Goal: Find specific page/section: Find specific page/section

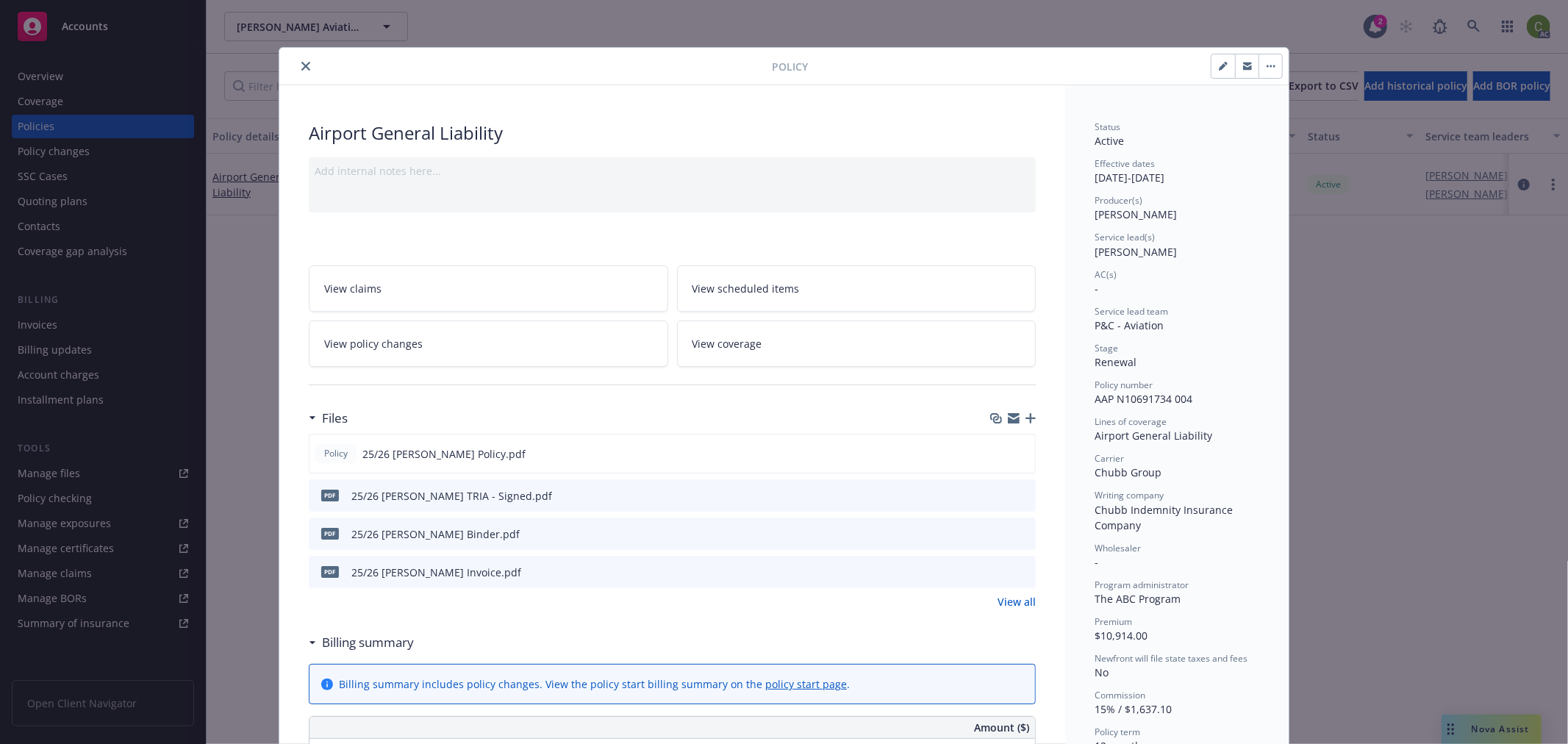
click at [297, 64] on button "close" at bounding box center [306, 66] width 18 height 18
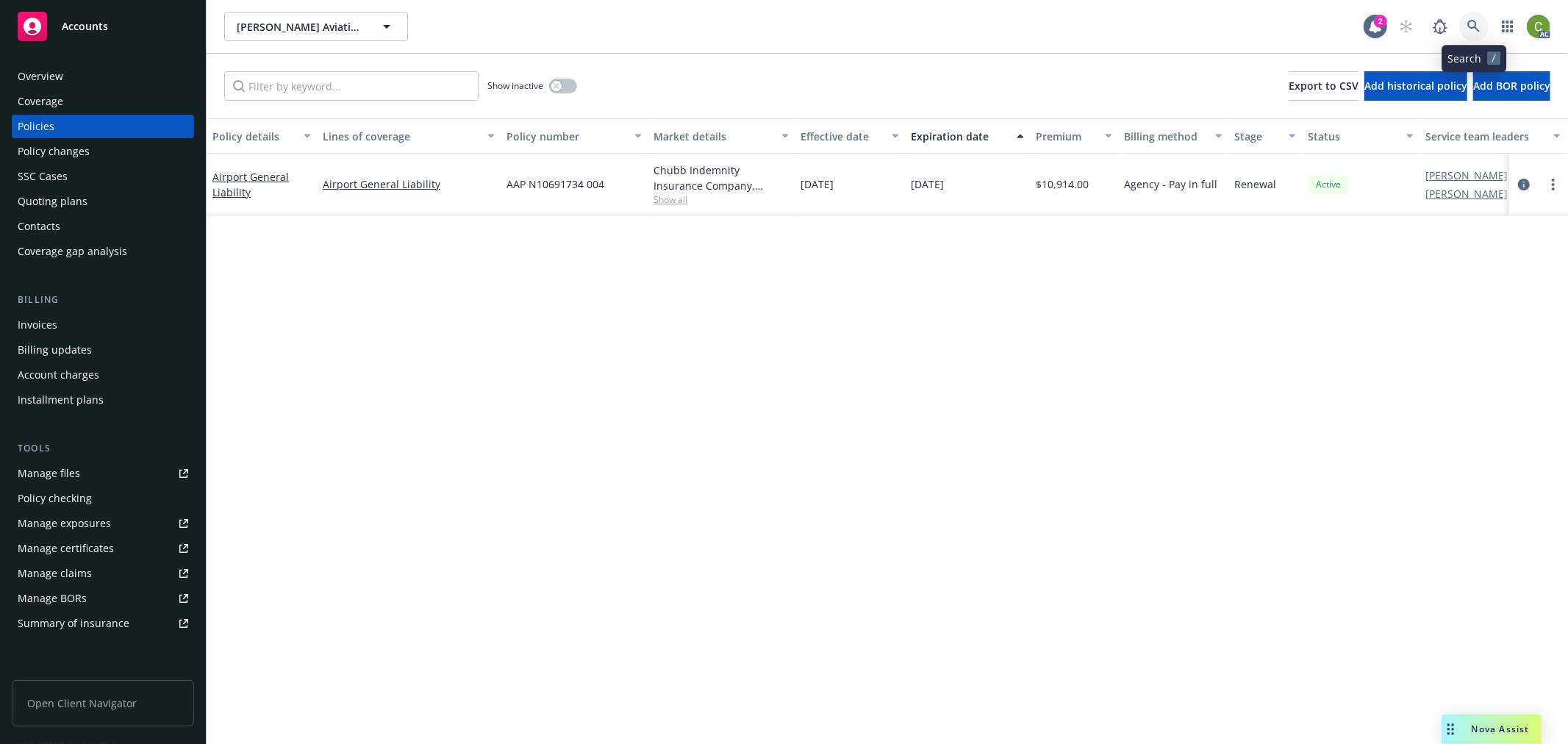
click at [1459, 27] on link at bounding box center [1473, 26] width 29 height 30
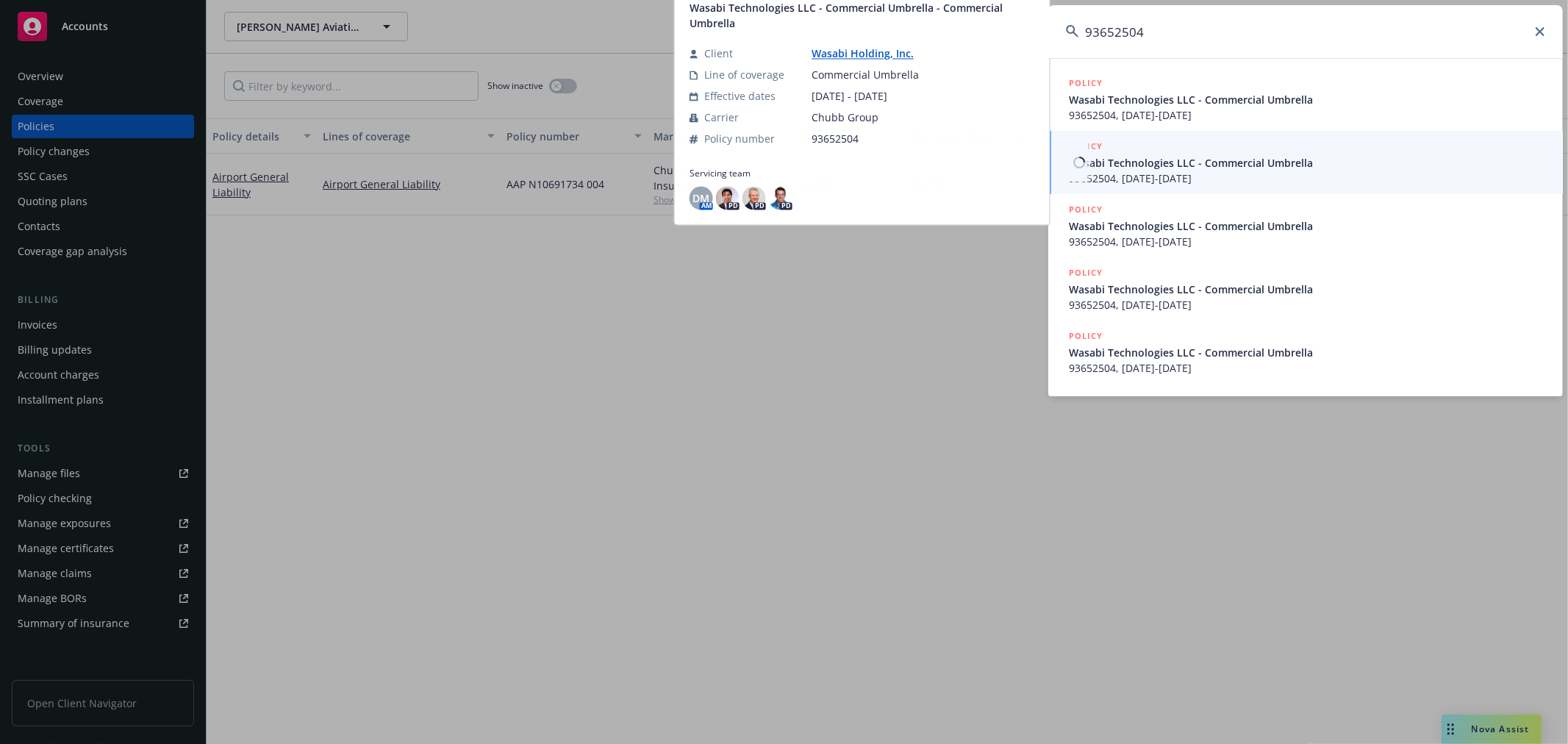
type input "93652504"
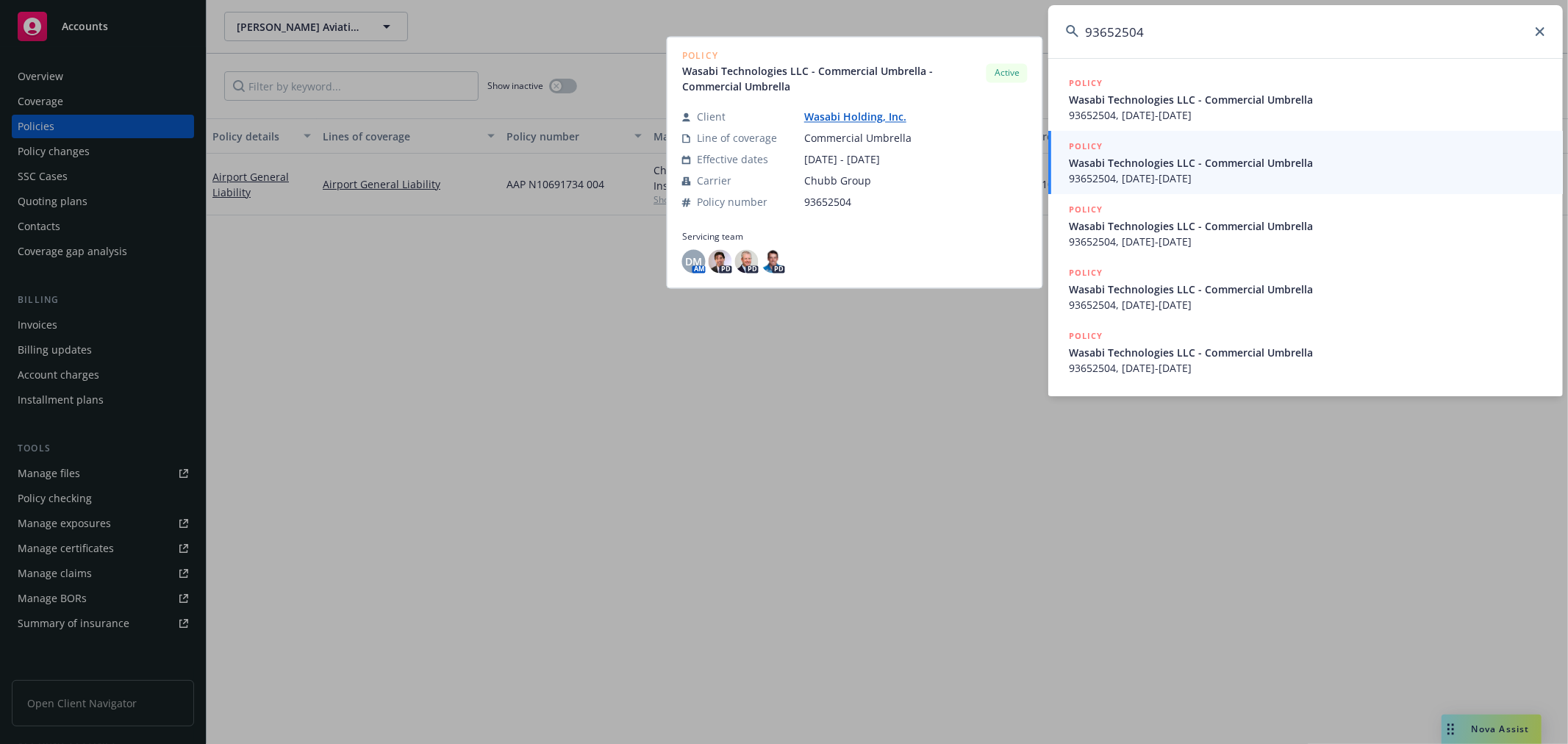
click at [1248, 173] on span "93652504, [DATE]-[DATE]" at bounding box center [1307, 179] width 477 height 16
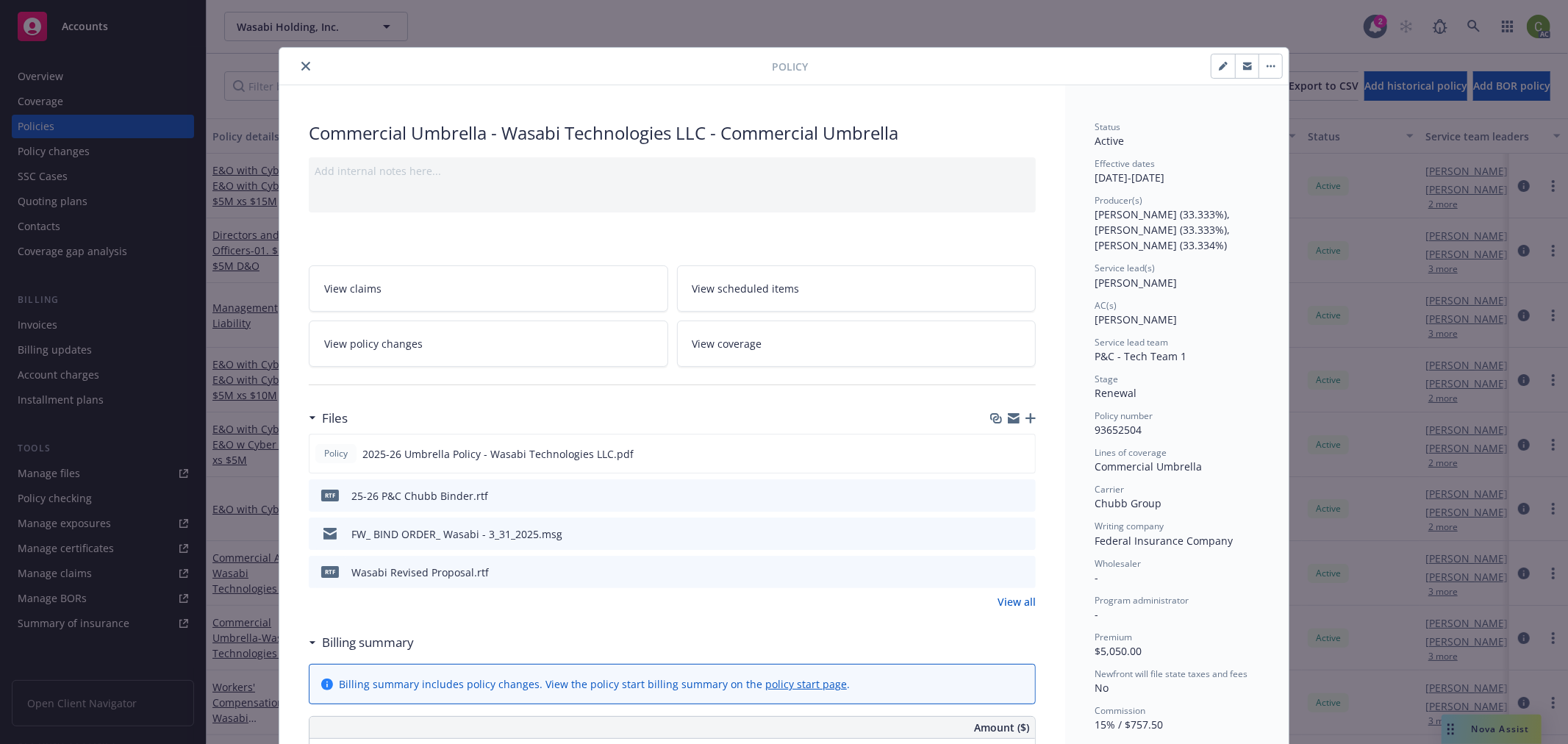
click at [301, 62] on icon "close" at bounding box center [305, 66] width 9 height 9
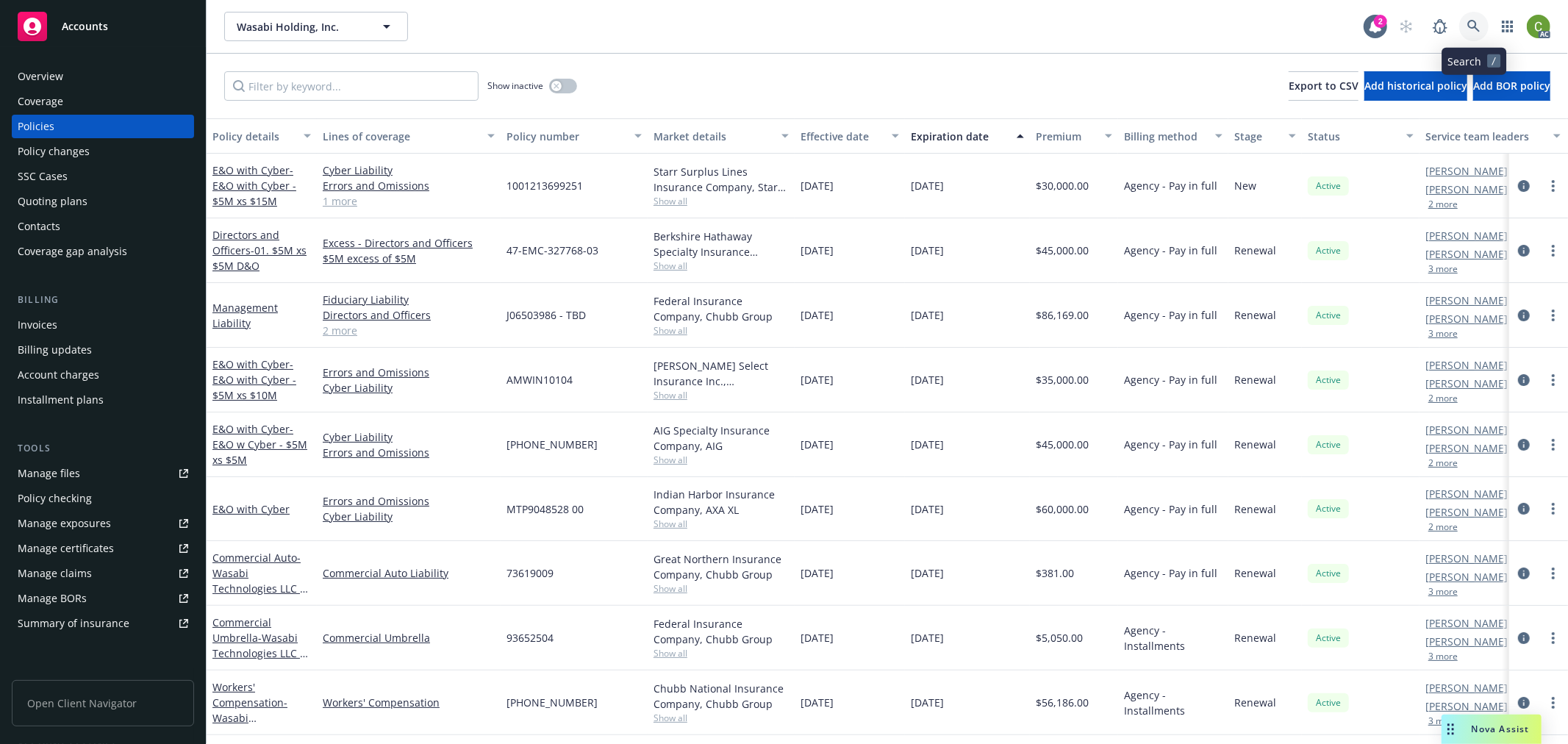
drag, startPoint x: 1467, startPoint y: 27, endPoint x: 1465, endPoint y: 54, distance: 27.1
click at [1467, 26] on icon at bounding box center [1473, 26] width 13 height 13
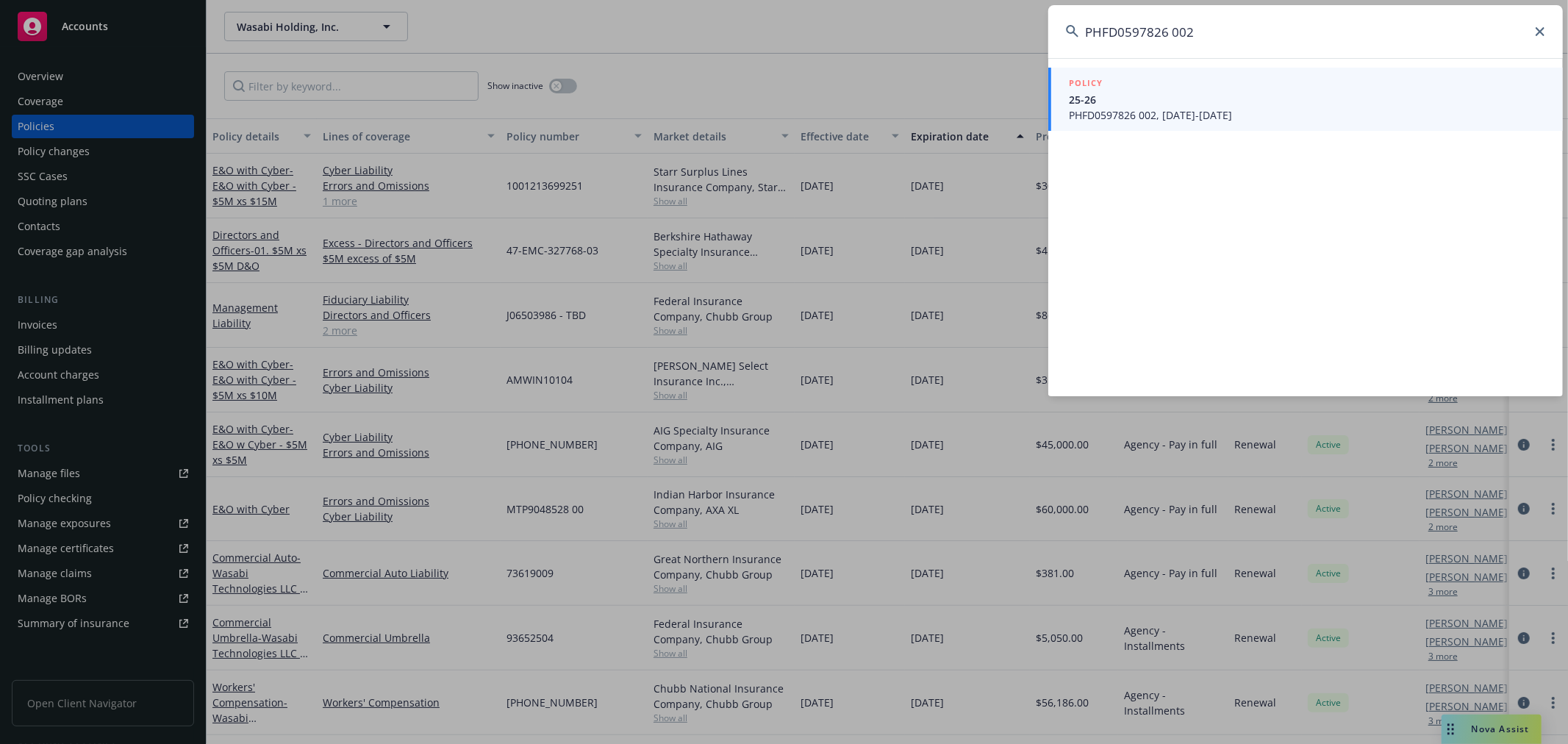
type input "PHFD0597826 002"
click at [1150, 107] on span "PHFD0597826 002, 09/05/2025-09/05/2026" at bounding box center [1307, 115] width 477 height 16
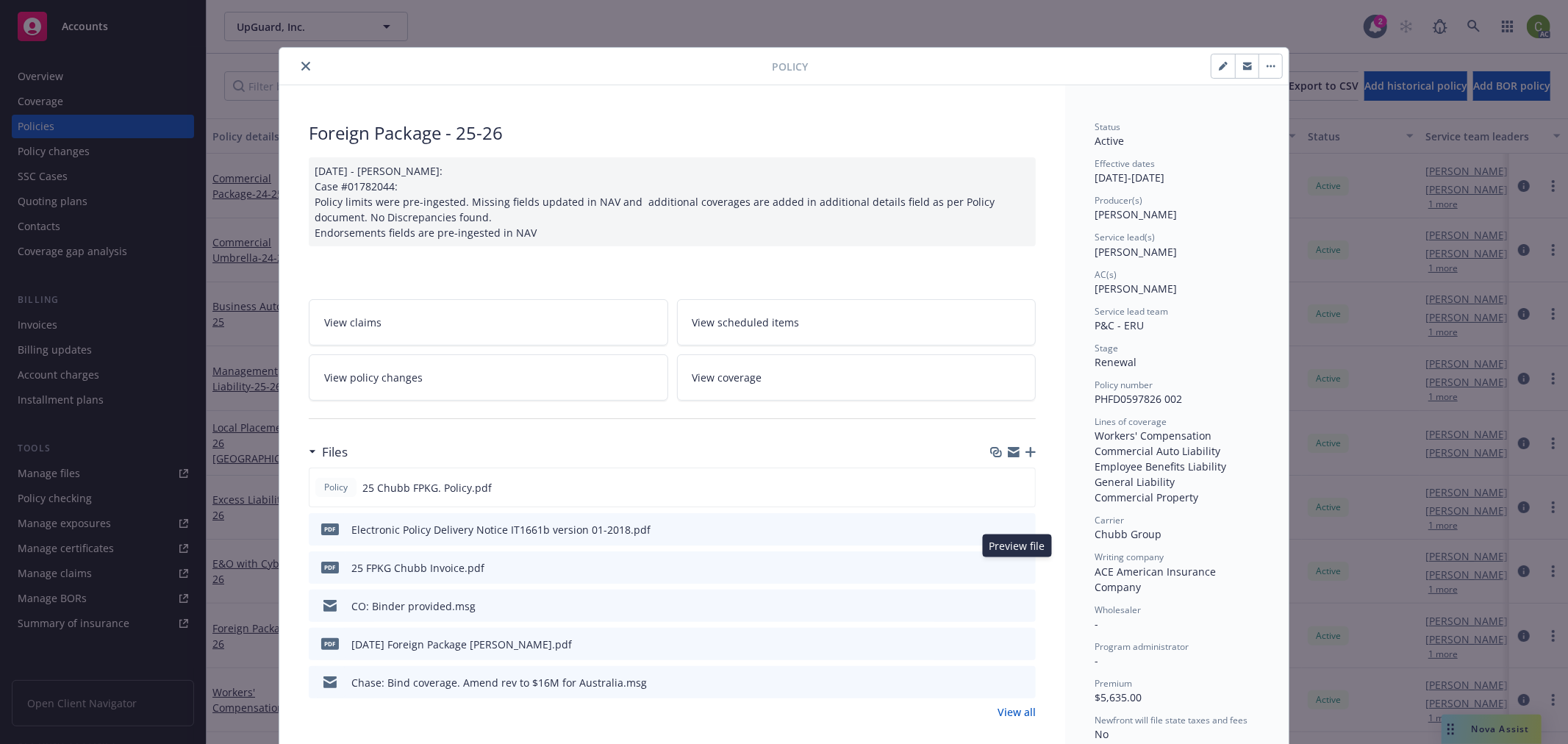
click at [1015, 562] on icon "preview file" at bounding box center [1022, 566] width 13 height 10
drag, startPoint x: 304, startPoint y: 63, endPoint x: 394, endPoint y: 69, distance: 90.2
click at [304, 62] on button "close" at bounding box center [306, 66] width 18 height 18
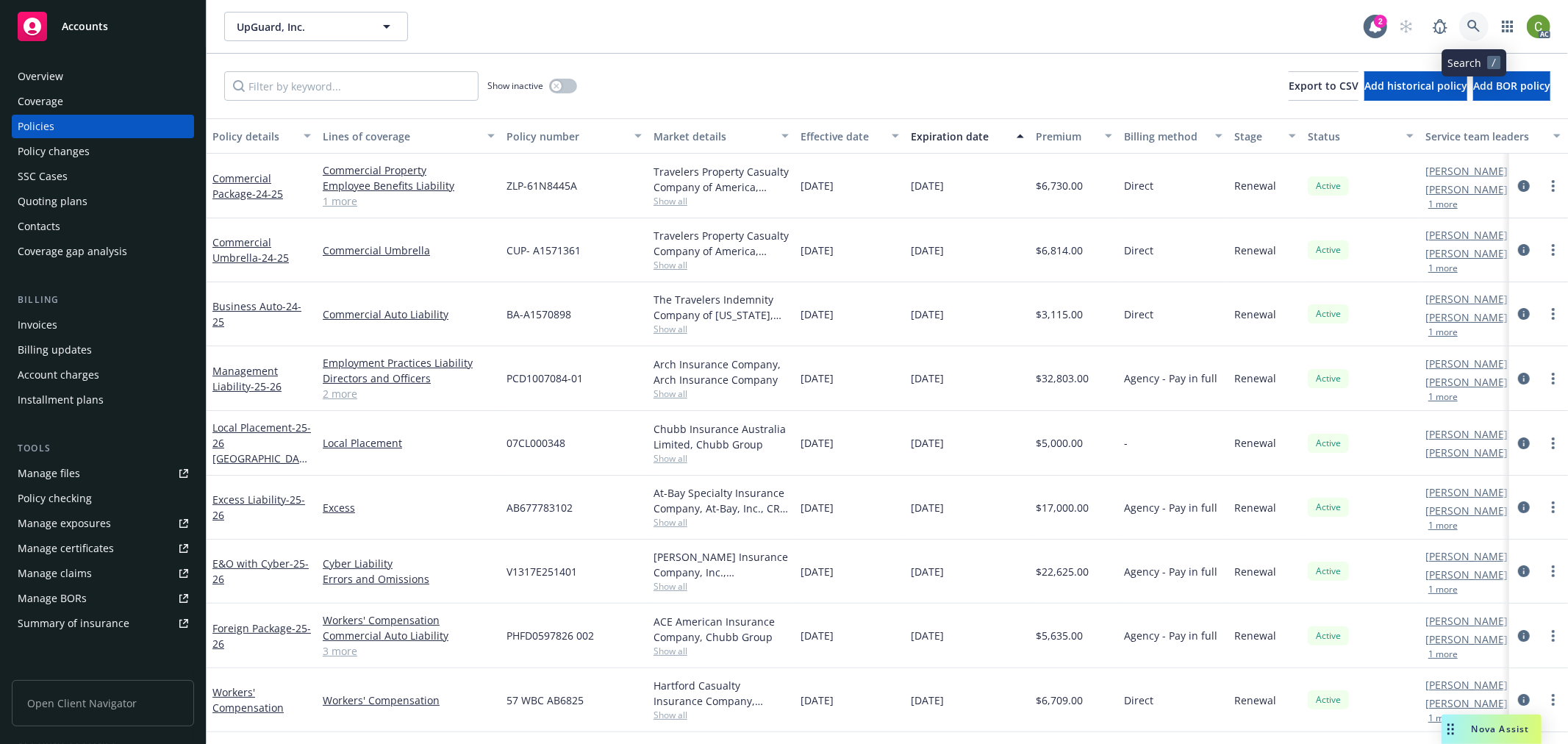
click at [1474, 30] on icon at bounding box center [1473, 26] width 13 height 13
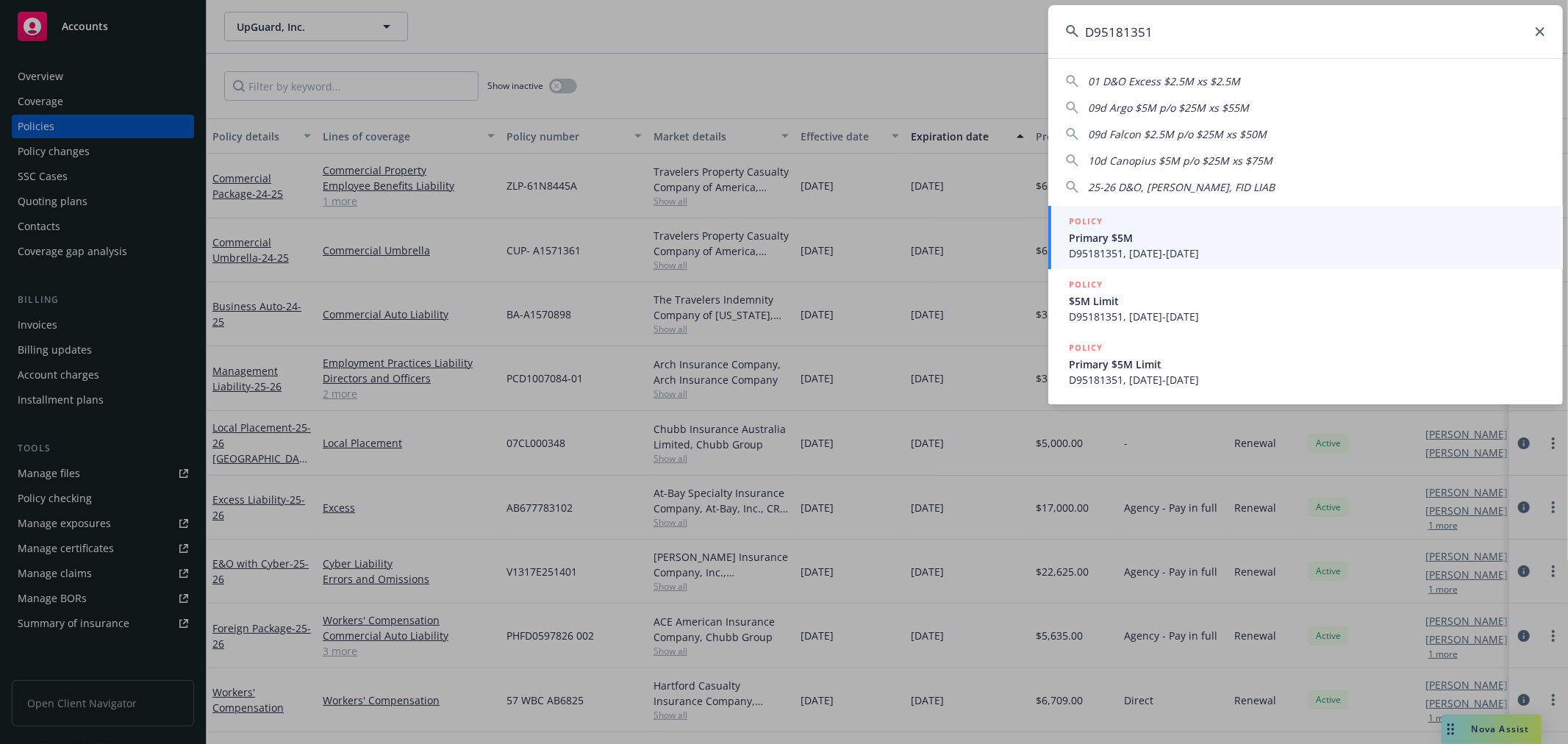
type input "D95181351"
click at [1212, 248] on span "D95181351, 09/01/2024-11/01/2025" at bounding box center [1307, 253] width 477 height 16
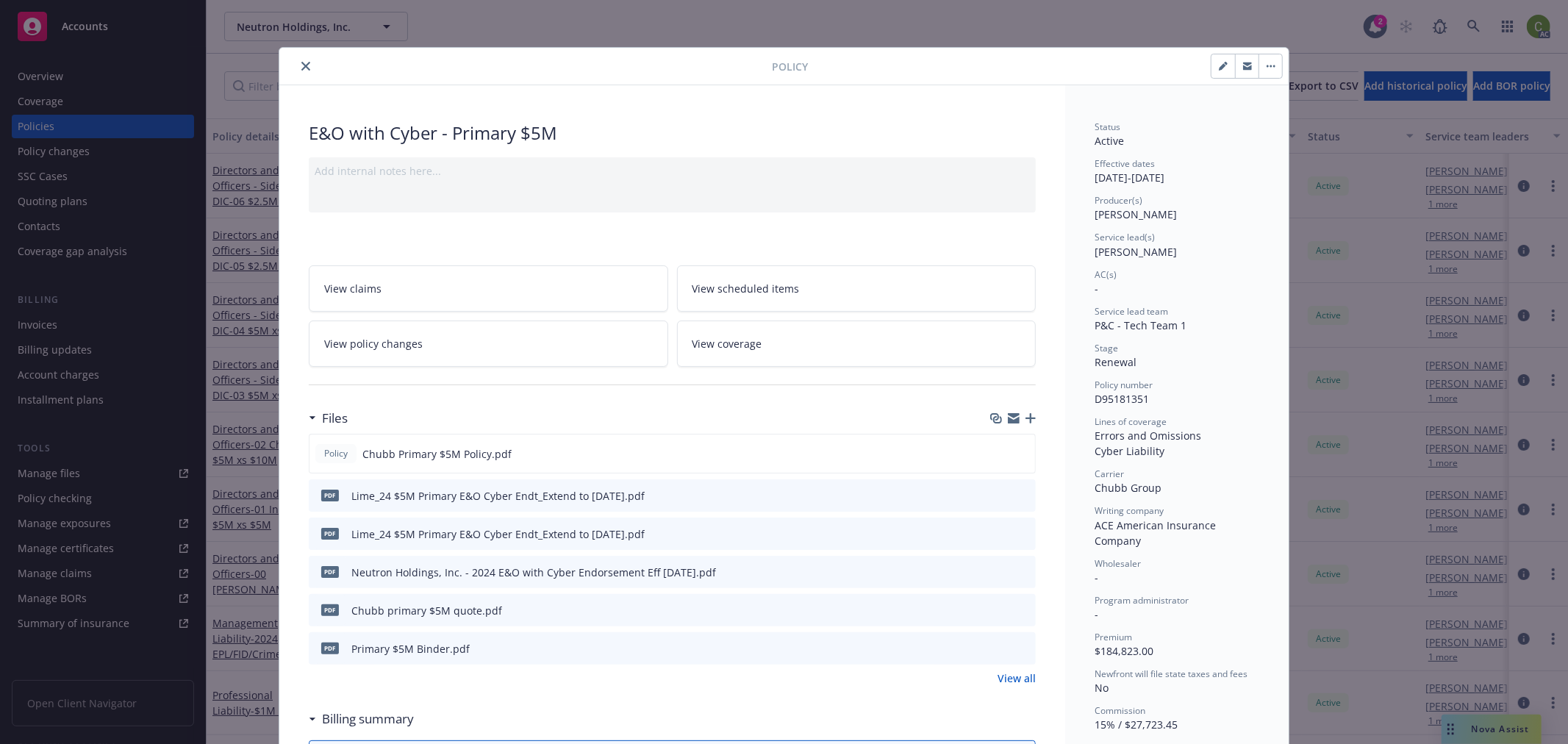
click at [1017, 496] on icon "preview file" at bounding box center [1022, 495] width 13 height 10
click at [304, 56] on div "Policy" at bounding box center [784, 67] width 1009 height 37
click at [1469, 22] on div "Policy E&O with Cyber - Primary $5M Add internal notes here... View claims View…" at bounding box center [784, 372] width 1568 height 744
click at [301, 68] on icon "close" at bounding box center [305, 66] width 9 height 9
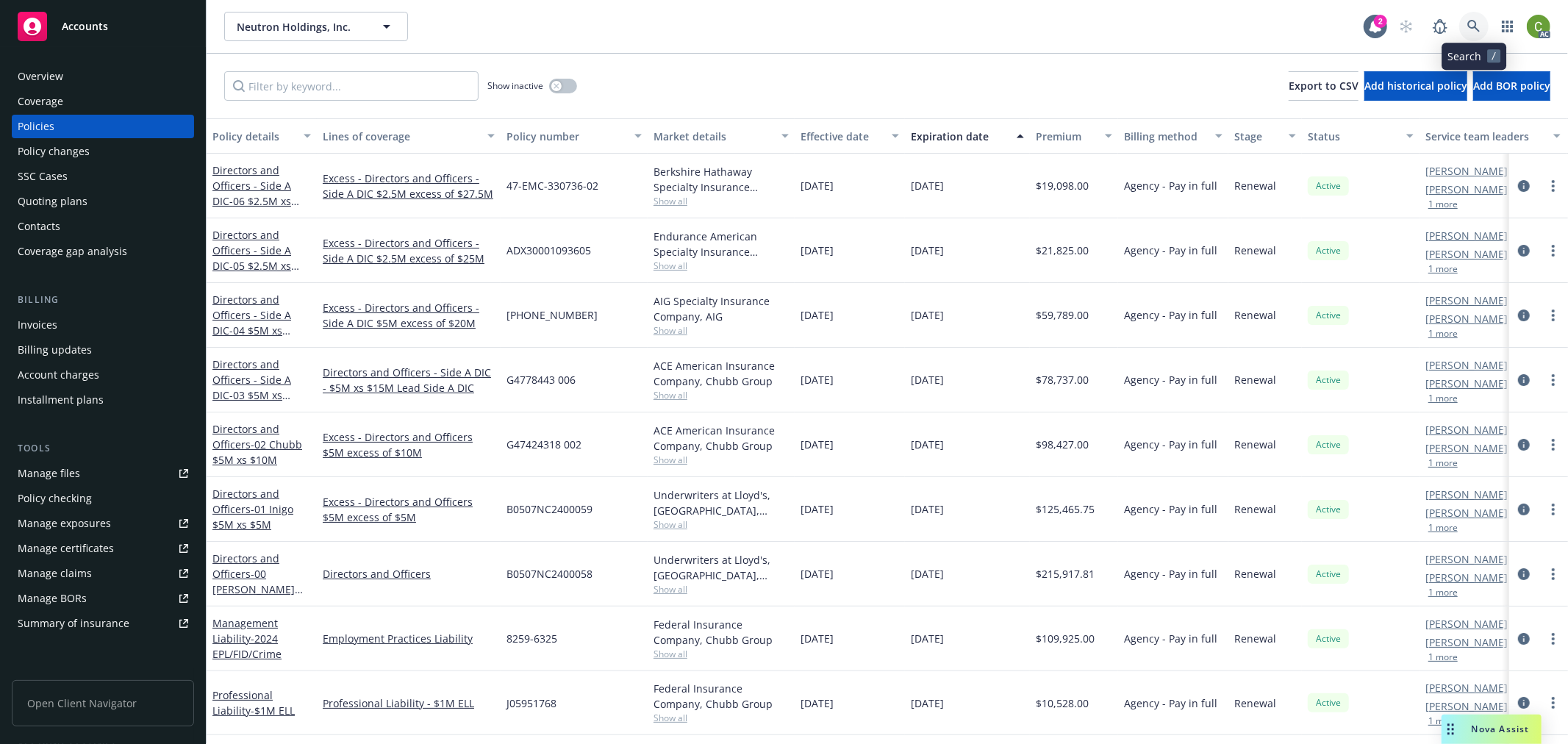
click at [1476, 25] on icon at bounding box center [1473, 26] width 13 height 13
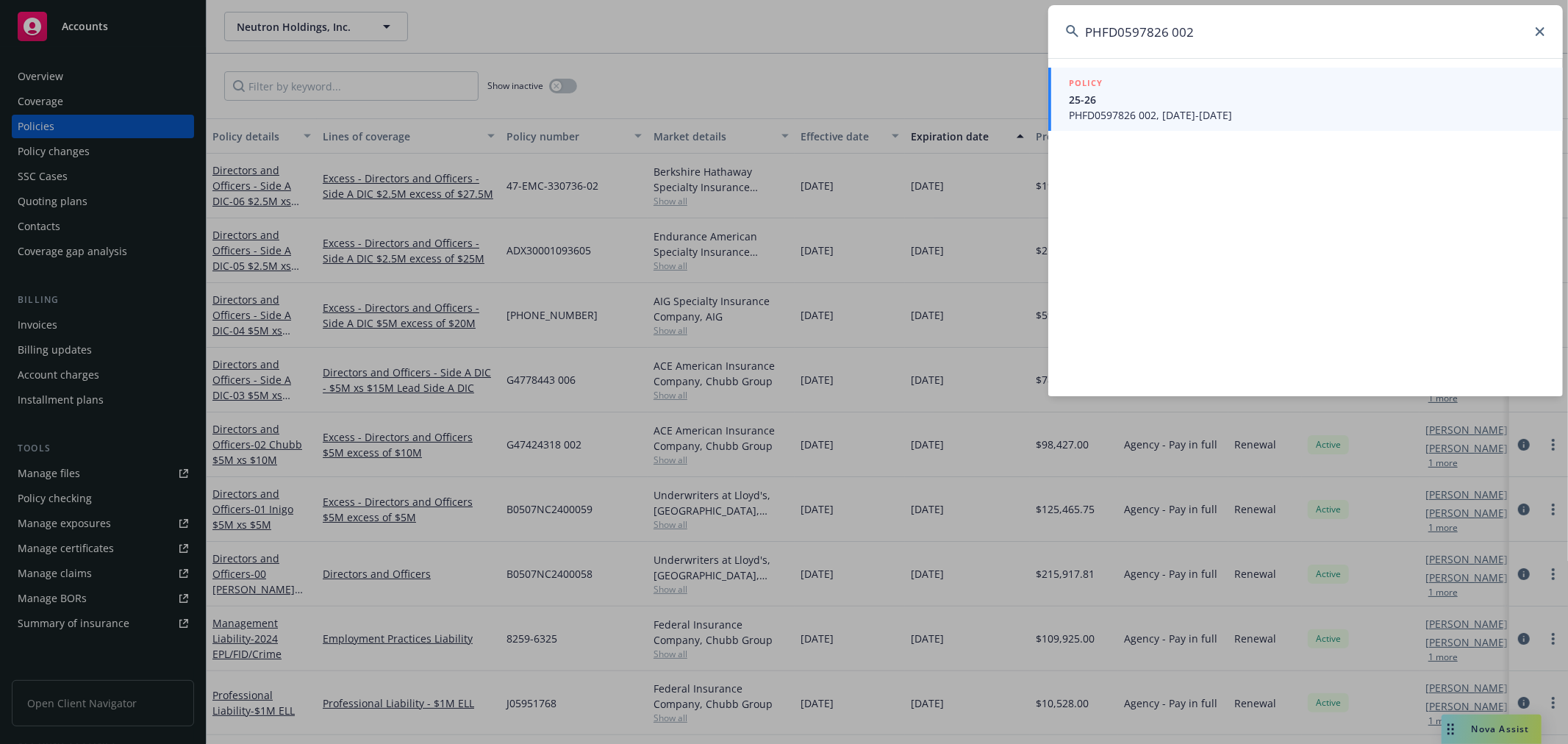
type input "PHFD0597826 002"
click at [1147, 107] on span "PHFD0597826 002, 09/05/2025-09/05/2026" at bounding box center [1307, 115] width 477 height 16
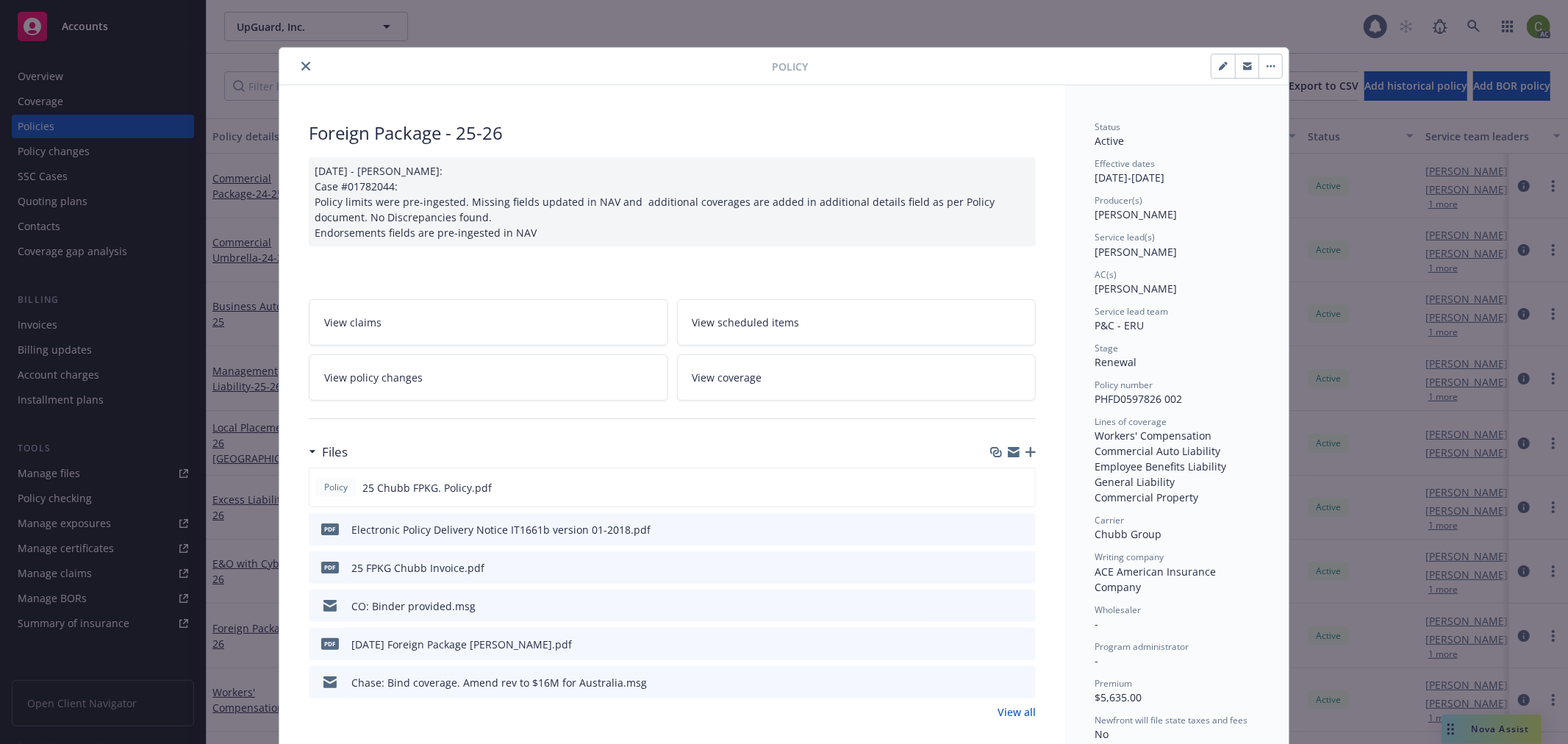
scroll to position [44, 0]
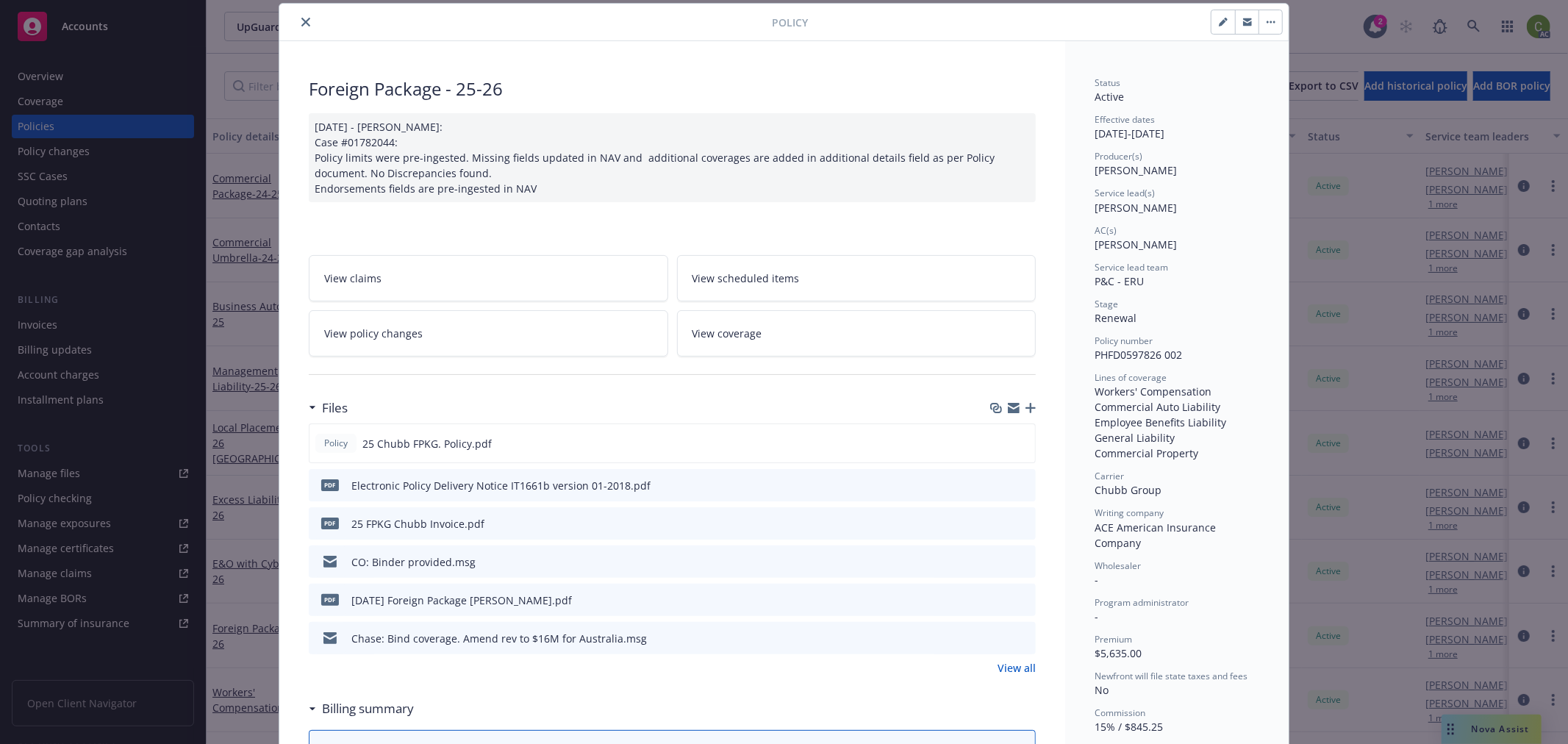
click at [995, 526] on icon "download file" at bounding box center [997, 523] width 12 height 12
click at [301, 22] on icon "close" at bounding box center [305, 22] width 9 height 9
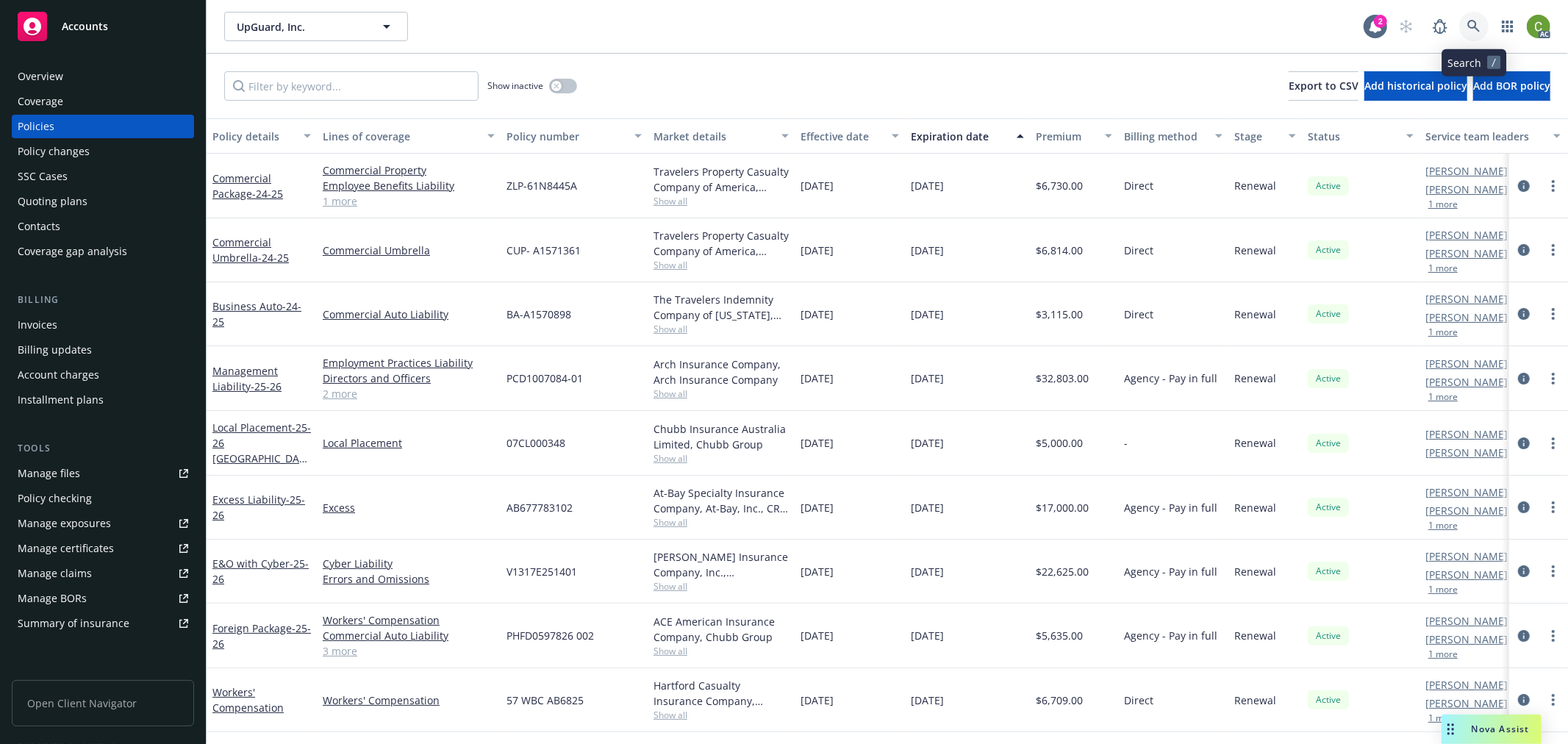
click at [1475, 23] on icon at bounding box center [1473, 26] width 12 height 12
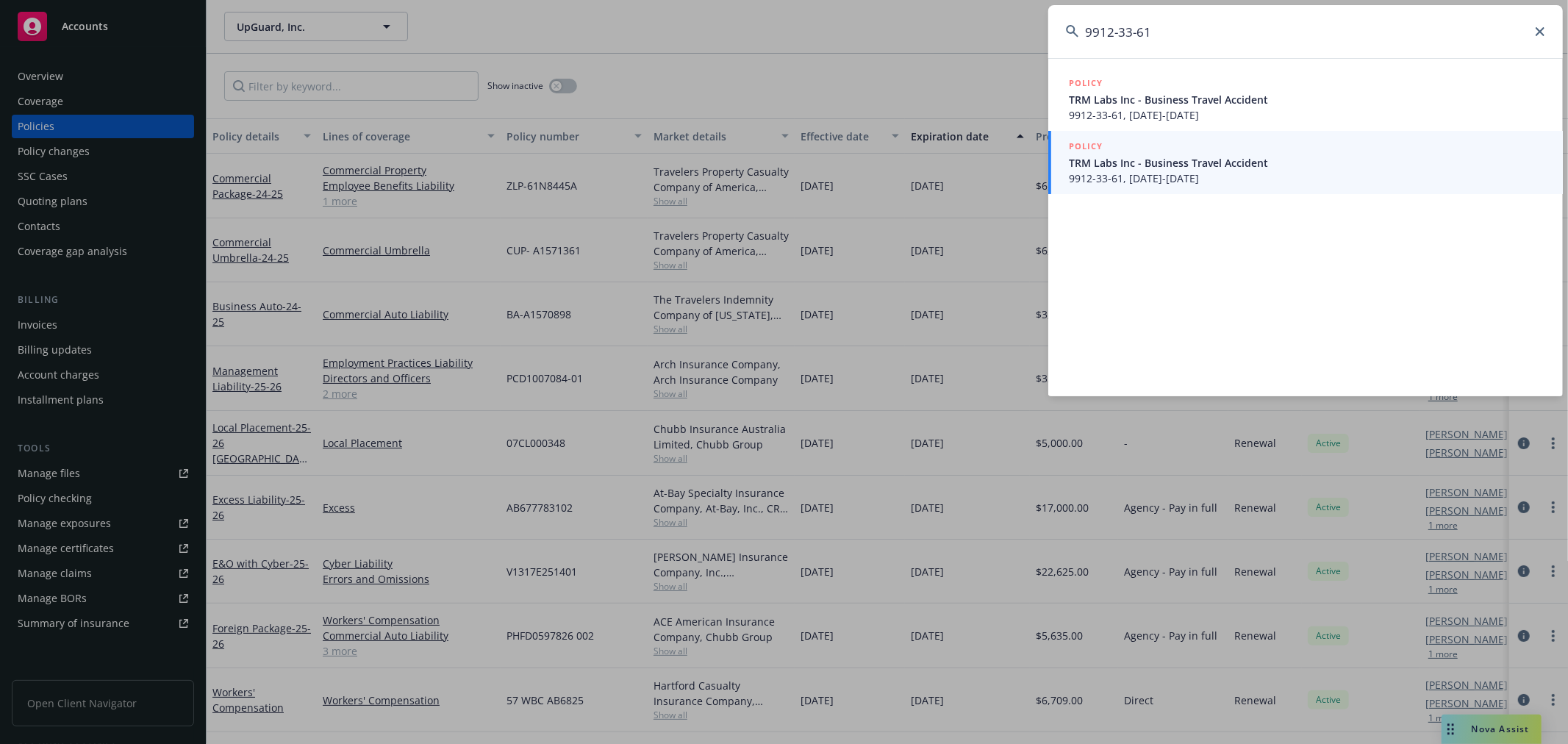
type input "9912-33-61"
drag, startPoint x: 1198, startPoint y: 27, endPoint x: 519, endPoint y: 61, distance: 679.9
click at [513, 54] on div "9912-33-61 POLICY TRM Labs Inc - Business Travel Accident 9912-33-61, 04/29/202…" at bounding box center [784, 372] width 1568 height 744
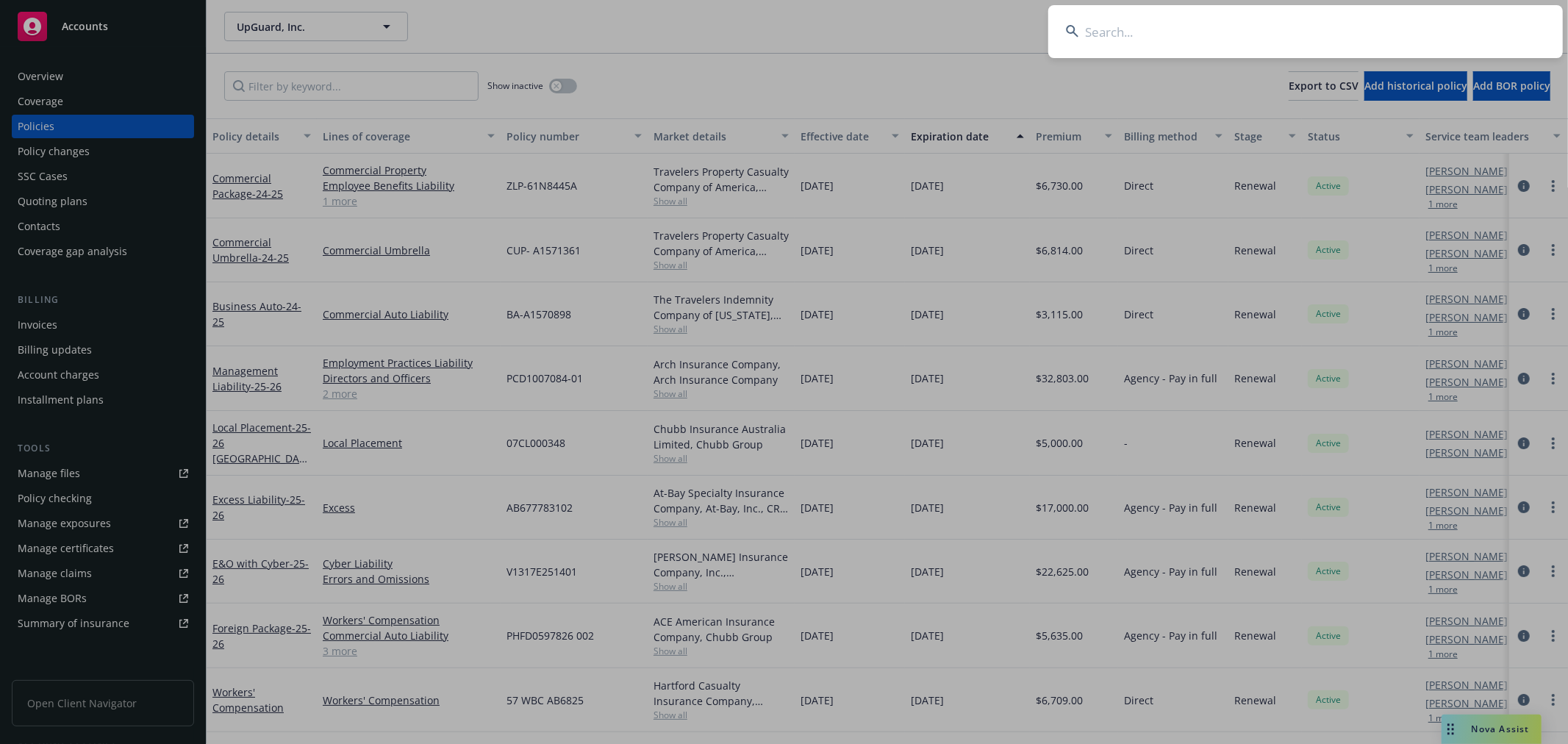
click at [1178, 33] on input at bounding box center [1305, 32] width 515 height 53
paste input "G46885235 007"
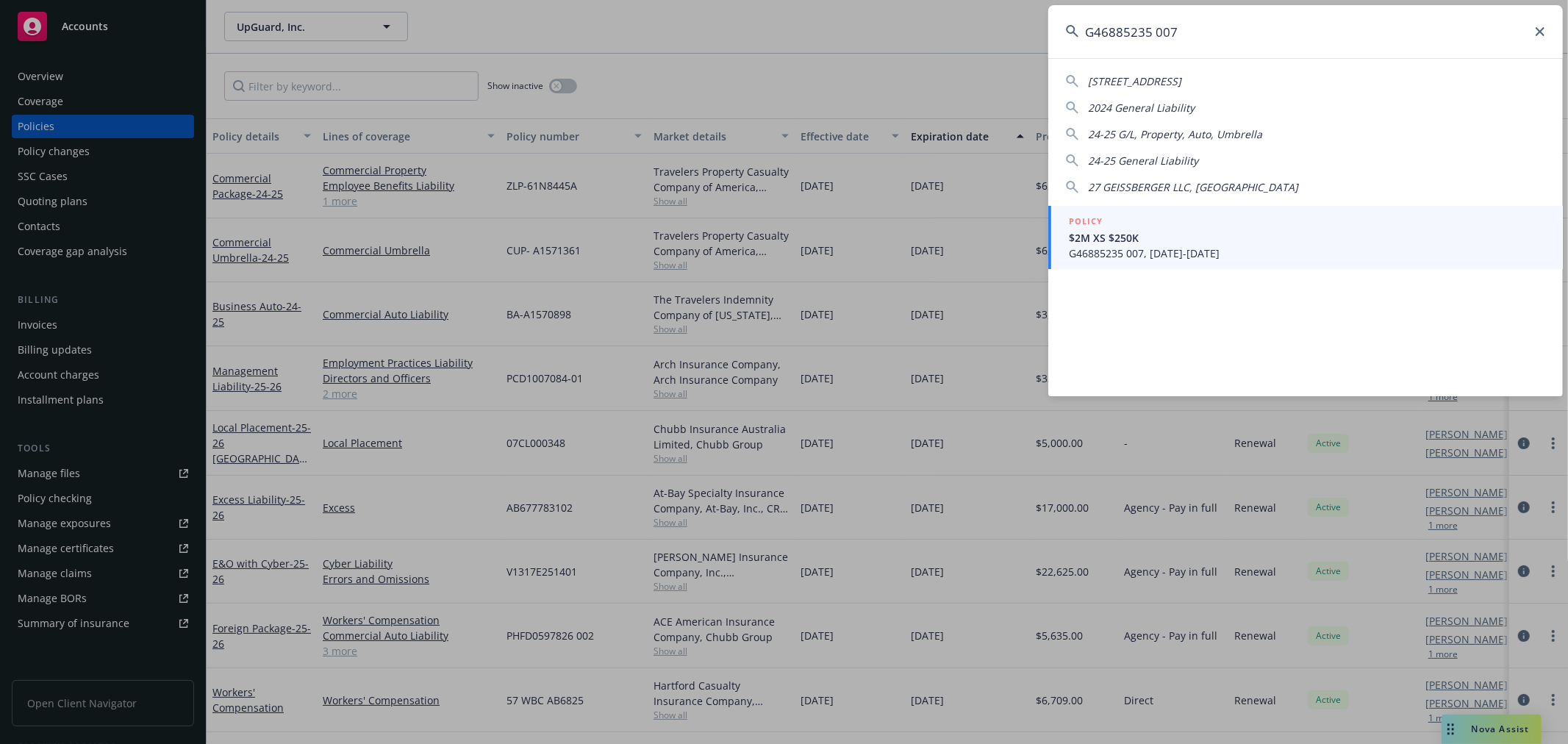
type input "G46885235 007"
drag, startPoint x: 1164, startPoint y: 249, endPoint x: 1157, endPoint y: 258, distance: 11.4
click at [1164, 248] on span "G46885235 007, 09/01/2025-09/01/2026" at bounding box center [1307, 253] width 477 height 16
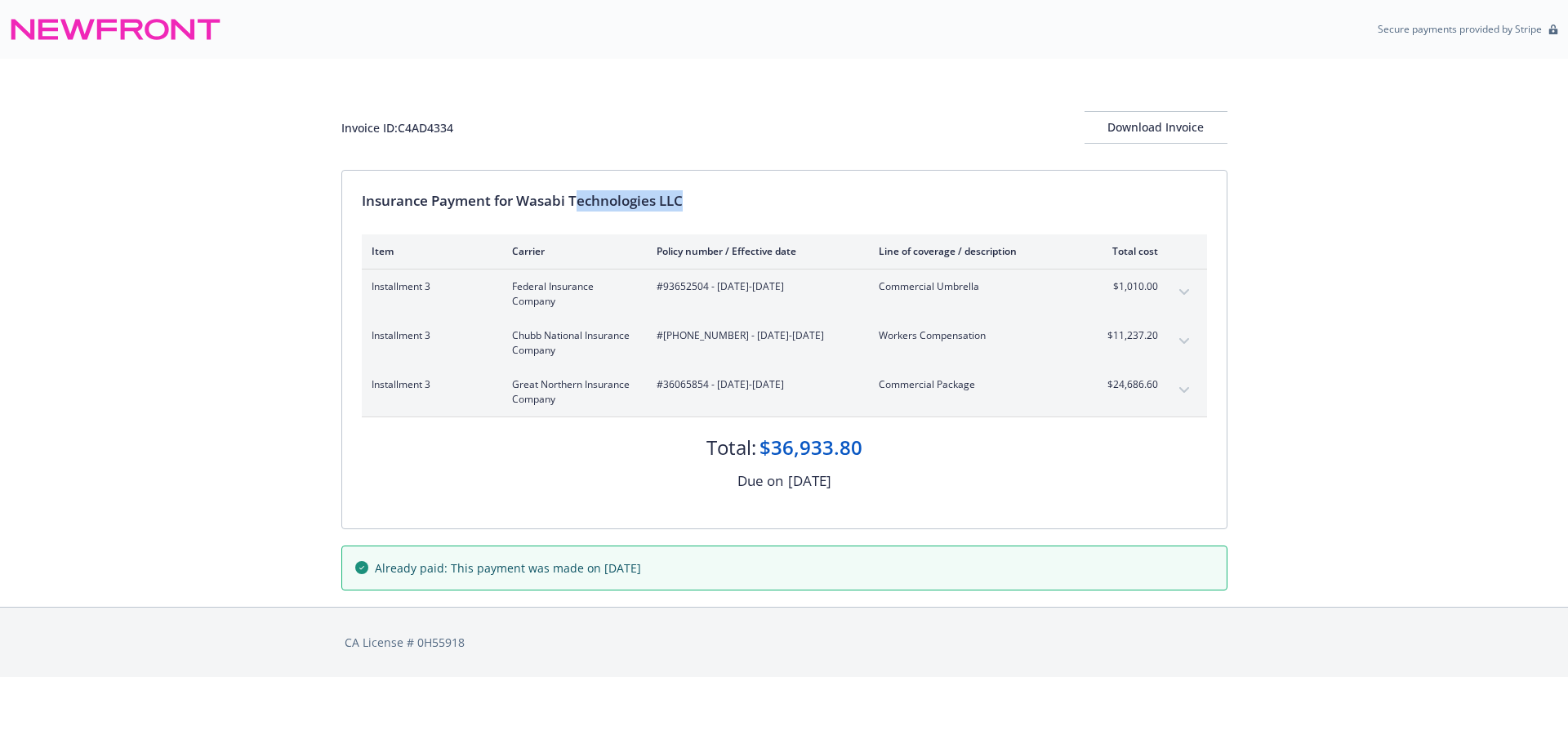
drag, startPoint x: 686, startPoint y: 203, endPoint x: 574, endPoint y: 202, distance: 112.0
click at [574, 202] on div "Insurance Payment for Wasabi Technologies LLC" at bounding box center [784, 201] width 845 height 22
